Goal: Obtain resource: Obtain resource

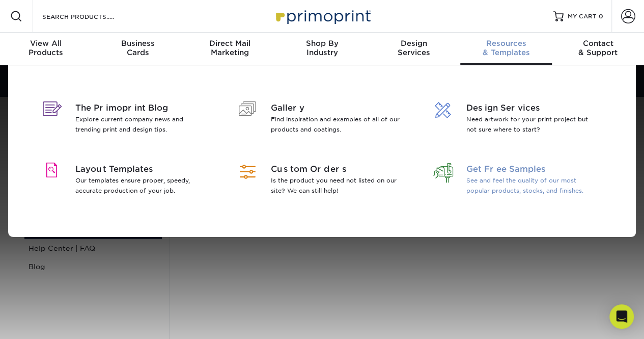
click at [520, 173] on span "Get Free Samples" at bounding box center [532, 169] width 132 height 12
